Goal: Task Accomplishment & Management: Manage account settings

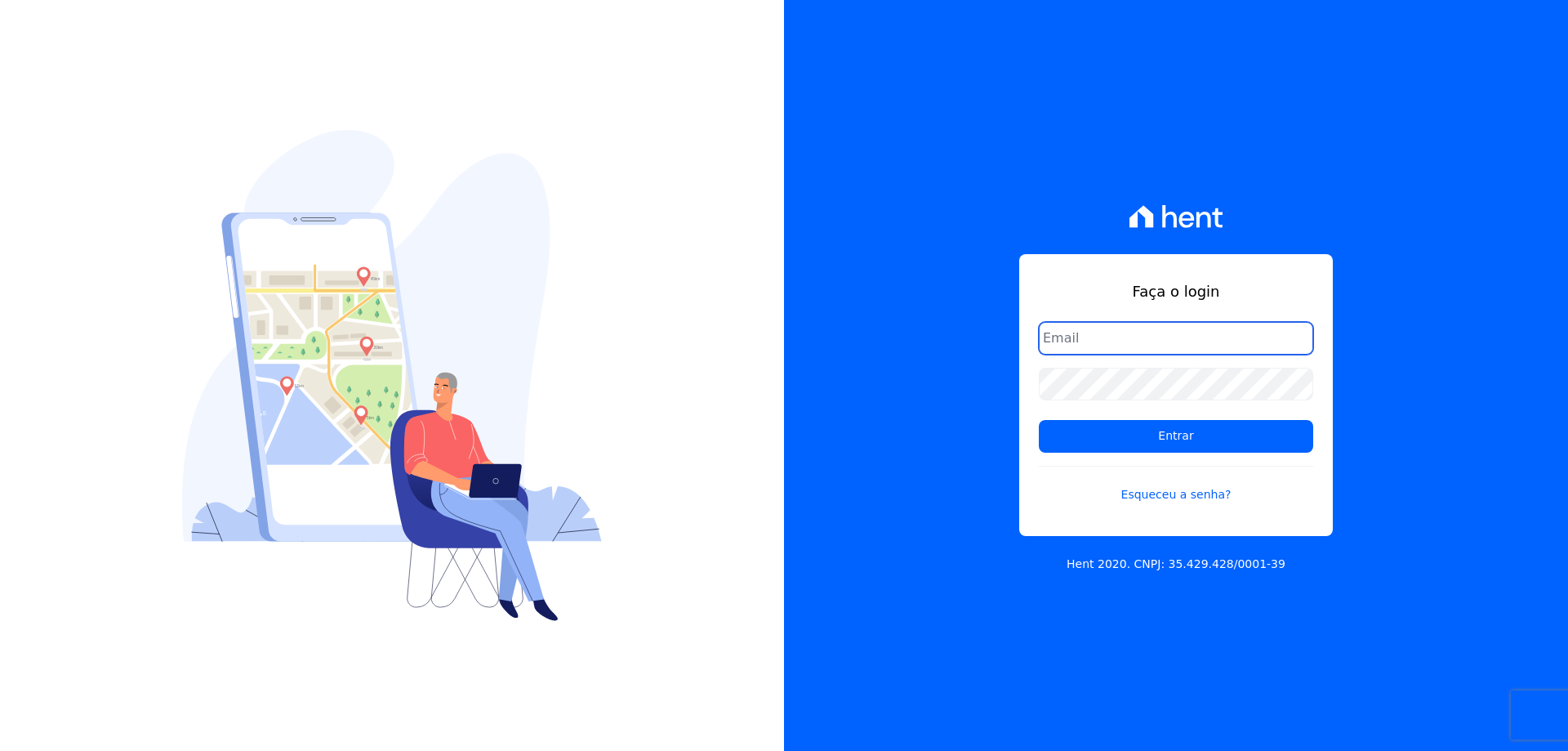
click at [1089, 330] on input "email" at bounding box center [1176, 339] width 275 height 33
type input "[EMAIL_ADDRESS][DOMAIN_NAME]"
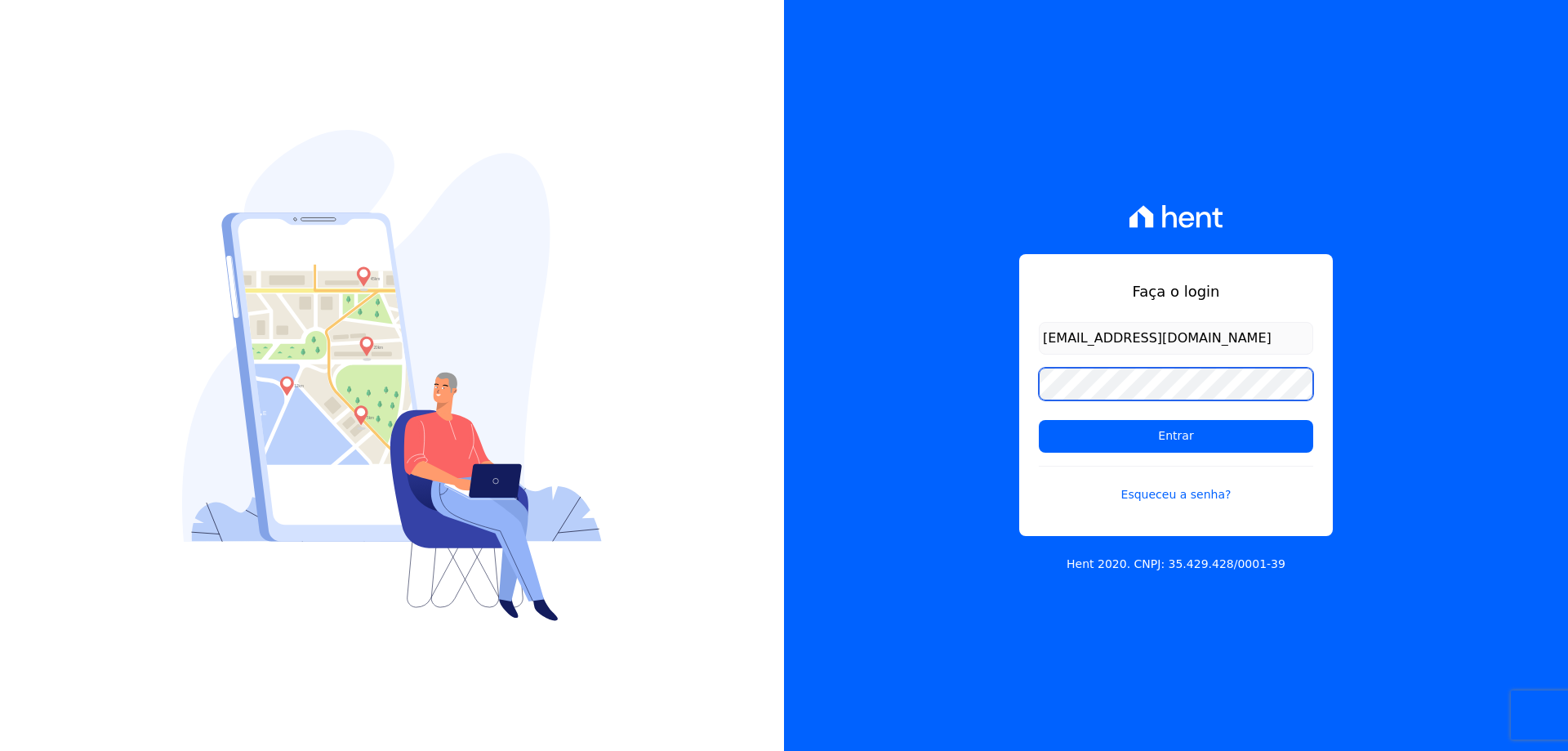
click at [1038, 420] on input "Entrar" at bounding box center [1176, 436] width 275 height 33
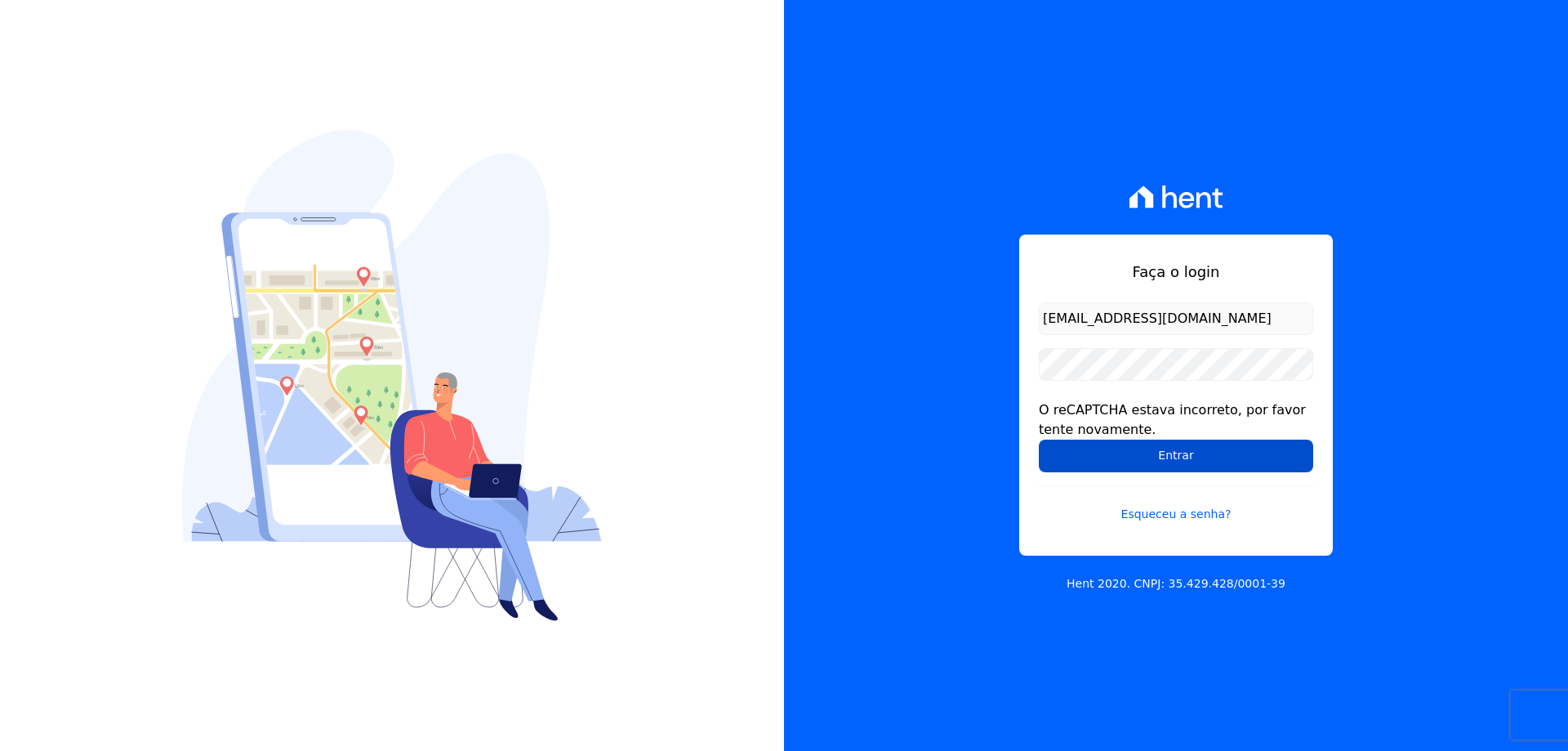
click at [1170, 457] on input "Entrar" at bounding box center [1176, 456] width 275 height 33
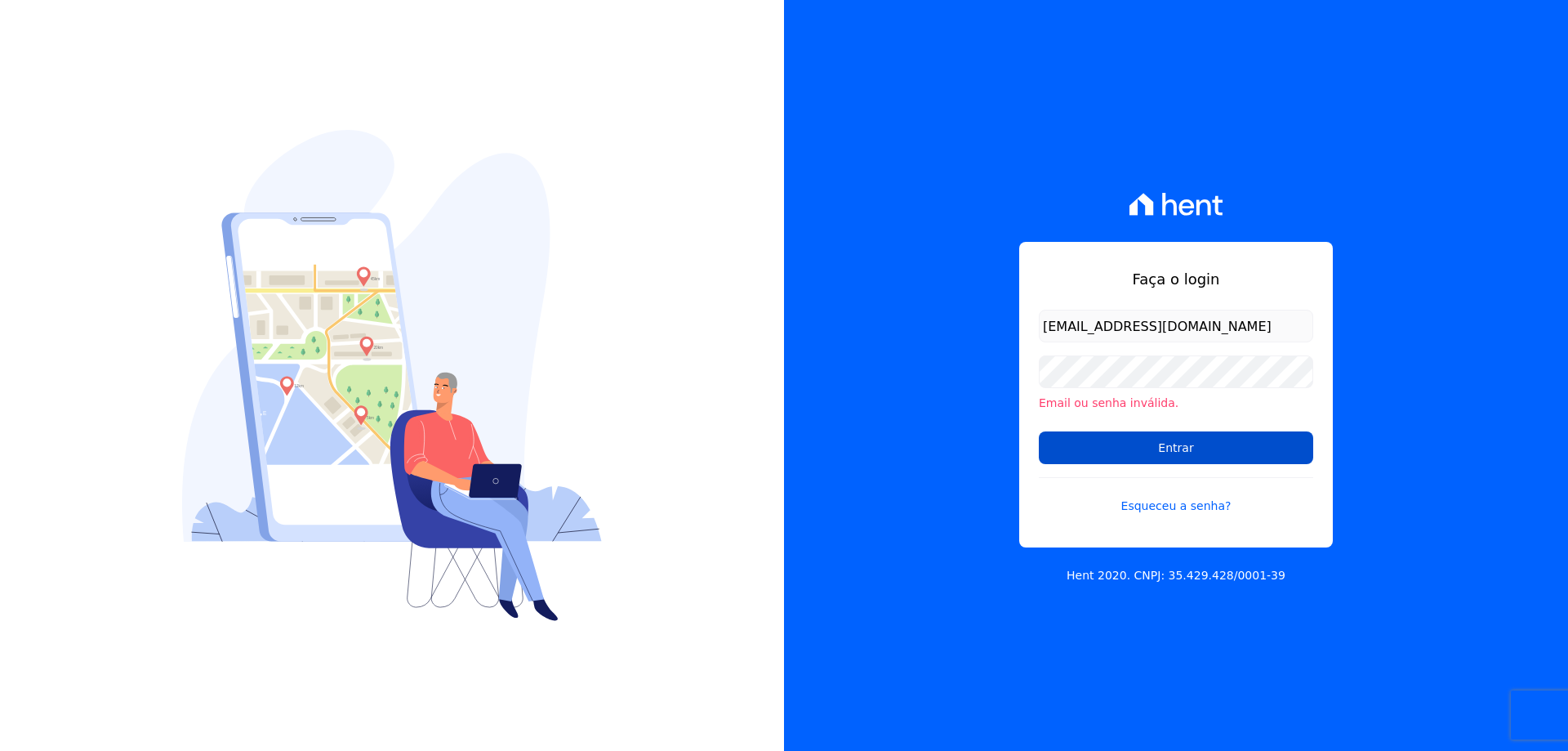
click at [1166, 447] on input "Entrar" at bounding box center [1176, 448] width 275 height 33
